Goal: Task Accomplishment & Management: Use online tool/utility

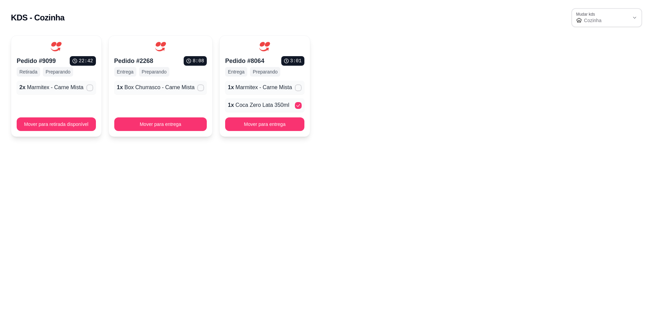
select select "68e258ef205f5fff24c96e70"
click at [435, 76] on div "Pedido # 9099 22 : 42 Retirada Preparando 2 x Marmitex - Carne Mista Mover para…" at bounding box center [327, 85] width 632 height 101
click at [42, 126] on button "Mover para retirada disponível" at bounding box center [56, 124] width 77 height 13
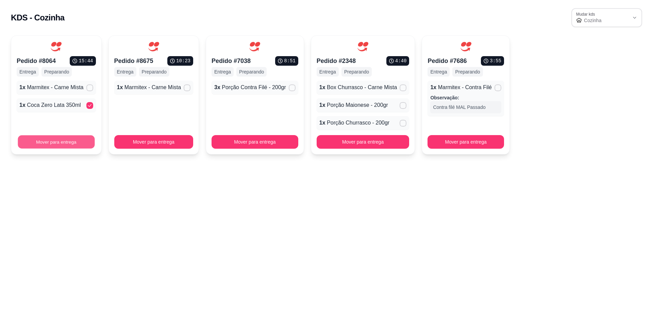
click at [54, 142] on button "Mover para entrega" at bounding box center [56, 141] width 77 height 13
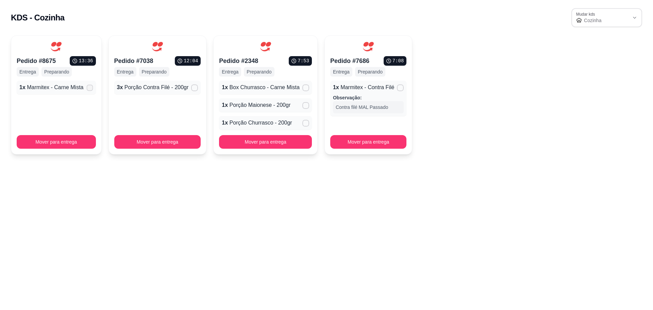
click at [87, 90] on span at bounding box center [89, 88] width 6 height 6
click at [87, 90] on input "" at bounding box center [88, 91] width 4 height 4
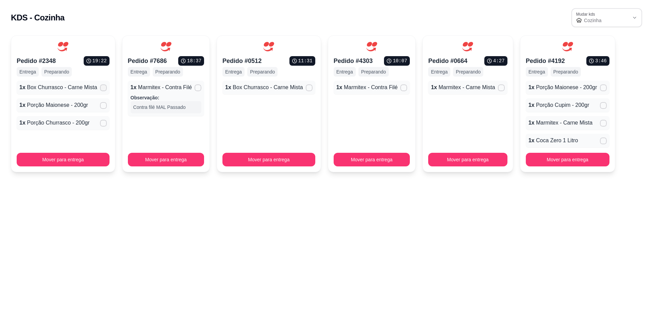
click at [100, 90] on span at bounding box center [103, 87] width 7 height 7
click at [100, 90] on input "" at bounding box center [102, 91] width 4 height 4
click at [101, 106] on icon at bounding box center [103, 105] width 5 height 4
click at [100, 107] on input "" at bounding box center [102, 109] width 4 height 4
click at [101, 123] on icon at bounding box center [103, 123] width 5 height 4
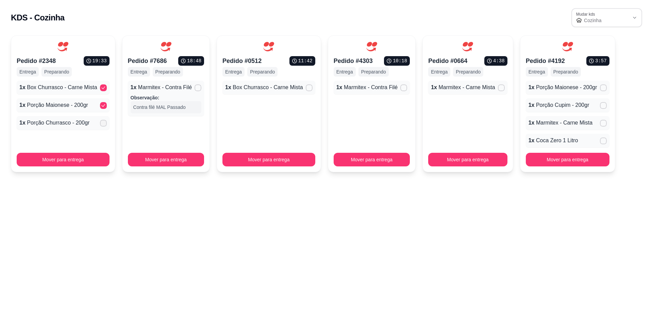
click at [100, 125] on input "" at bounding box center [102, 127] width 4 height 4
